Goal: Task Accomplishment & Management: Manage account settings

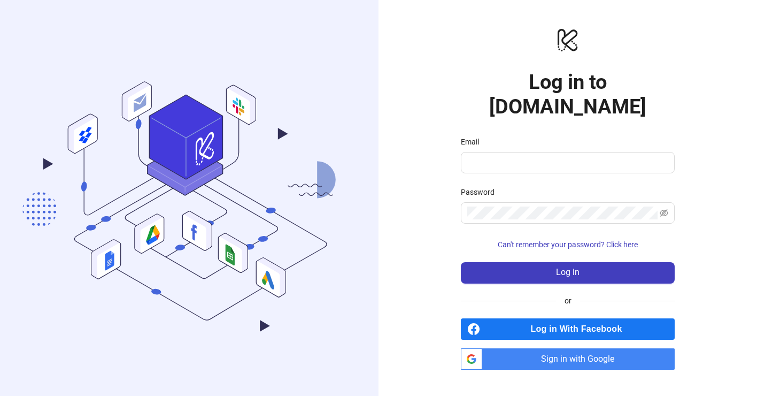
click at [567, 350] on span "Sign in with Google" at bounding box center [581, 358] width 188 height 21
click at [514, 156] on input "Email" at bounding box center [566, 162] width 199 height 13
click at [568, 348] on span "Sign in with Google" at bounding box center [581, 358] width 188 height 21
click at [586, 350] on span "Sign in with Google" at bounding box center [581, 358] width 188 height 21
click at [523, 156] on input "Email" at bounding box center [566, 162] width 199 height 13
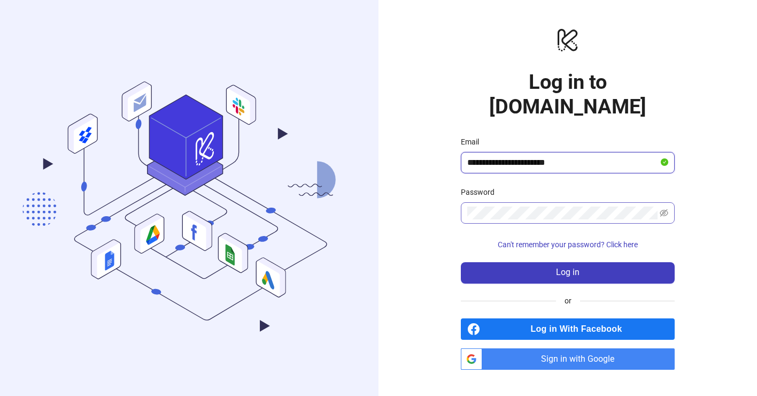
type input "**********"
click at [527, 202] on span at bounding box center [568, 212] width 214 height 21
click at [461, 262] on button "Log in" at bounding box center [568, 272] width 214 height 21
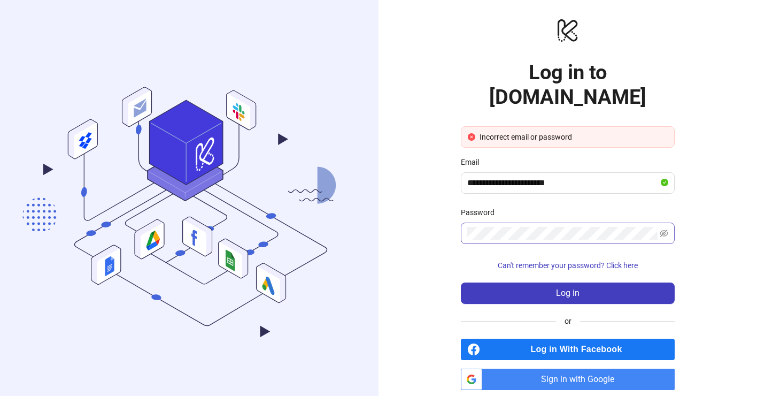
click at [669, 223] on span at bounding box center [568, 233] width 214 height 21
click at [661, 229] on icon "eye-invisible" at bounding box center [664, 232] width 9 height 7
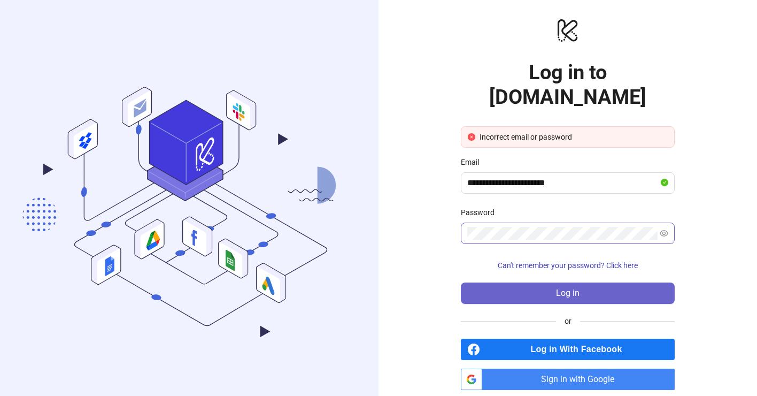
click at [595, 282] on button "Log in" at bounding box center [568, 292] width 214 height 21
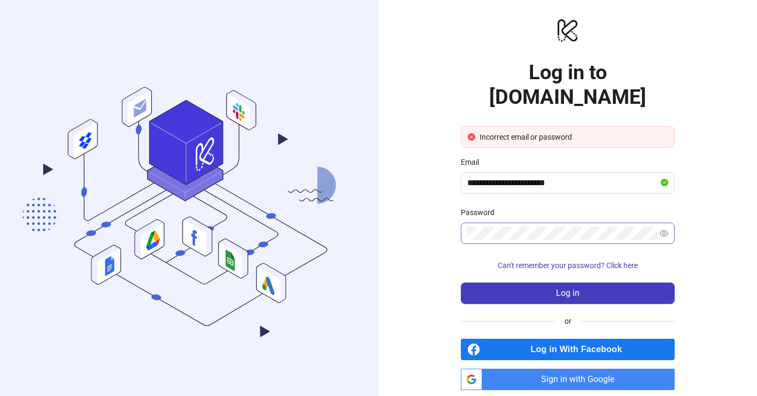
click at [564, 369] on span "Sign in with Google" at bounding box center [581, 379] width 188 height 21
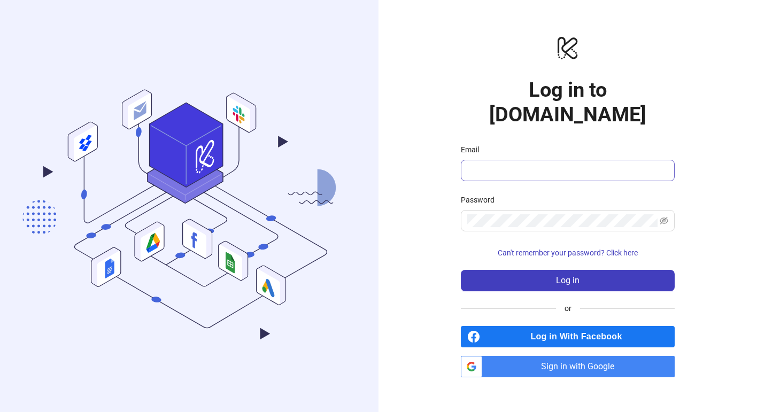
click at [529, 165] on span at bounding box center [568, 170] width 214 height 21
click at [557, 362] on span "Sign in with Google" at bounding box center [581, 366] width 188 height 21
click at [504, 165] on span at bounding box center [568, 170] width 214 height 21
type input "**********"
click at [524, 244] on button "Can't remember your password? Click here" at bounding box center [568, 252] width 214 height 17
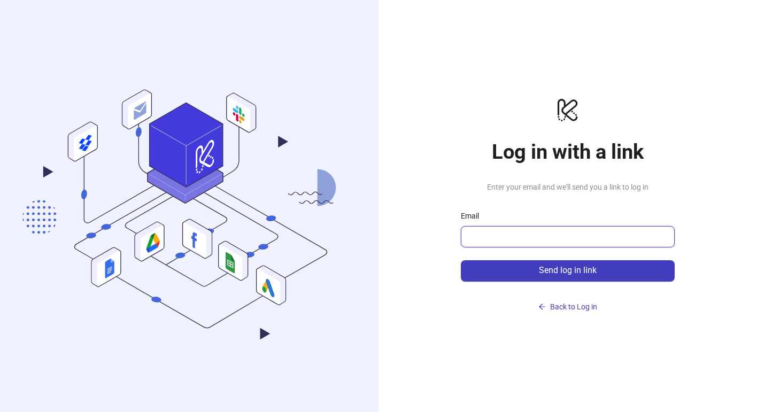
click at [524, 233] on input "Email" at bounding box center [566, 237] width 199 height 13
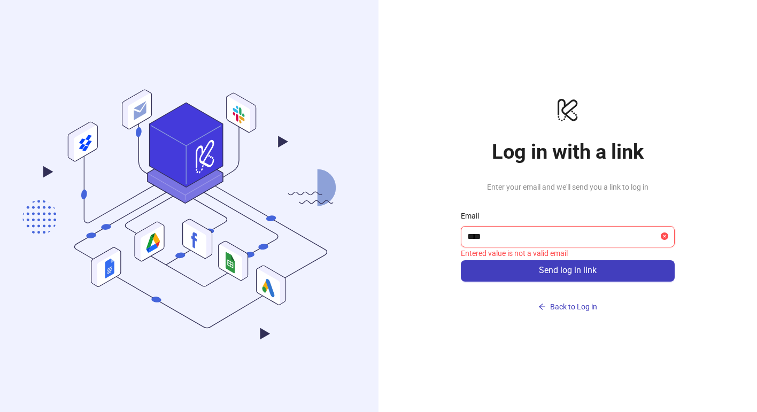
type input "**********"
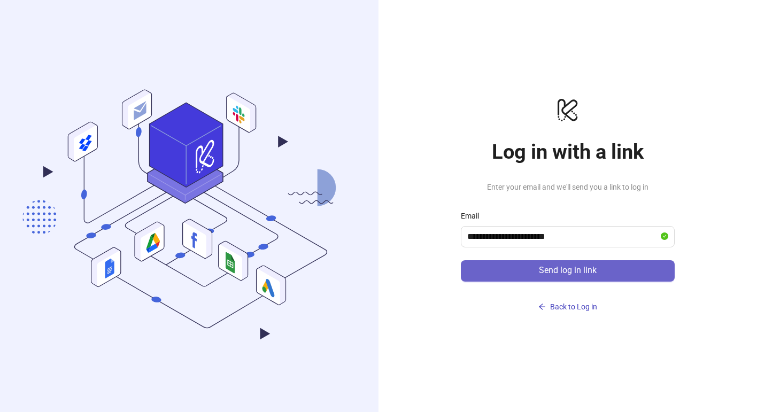
click at [538, 269] on button "Send log in link" at bounding box center [568, 270] width 214 height 21
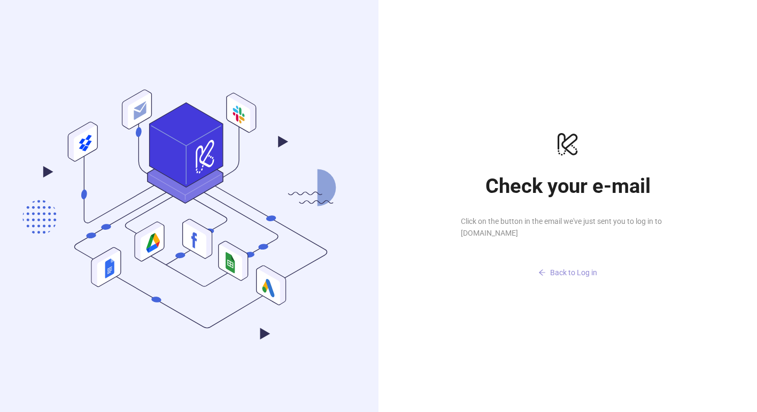
click at [546, 271] on button "Back to Log in" at bounding box center [568, 273] width 214 height 17
